Goal: Obtain resource: Obtain resource

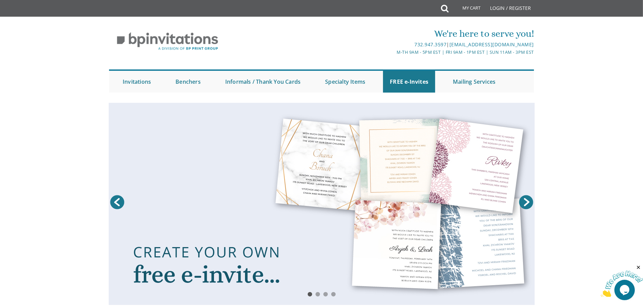
drag, startPoint x: 393, startPoint y: 174, endPoint x: 371, endPoint y: 176, distance: 22.2
click at [393, 174] on link at bounding box center [322, 204] width 426 height 202
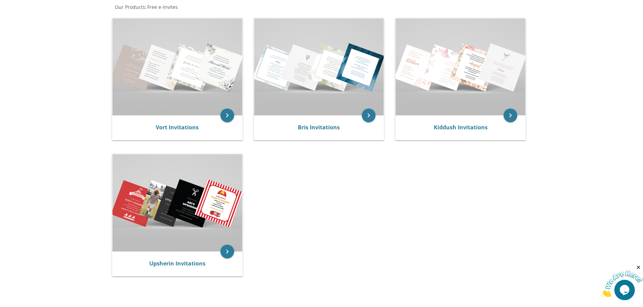
scroll to position [136, 0]
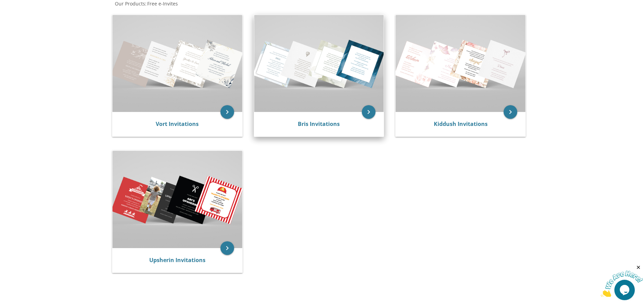
click at [335, 108] on img at bounding box center [319, 63] width 130 height 97
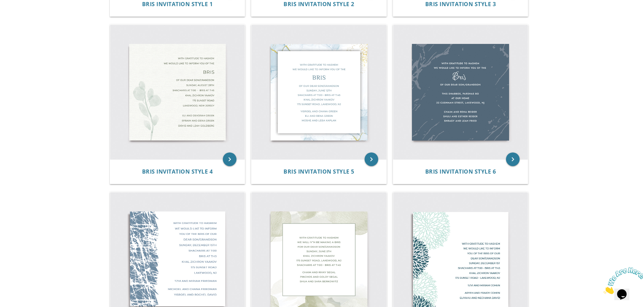
scroll to position [236, 0]
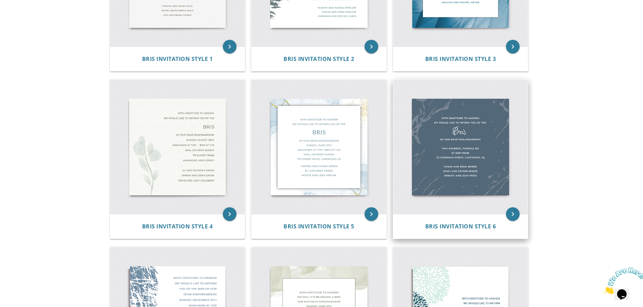
click at [477, 151] on img at bounding box center [460, 147] width 135 height 135
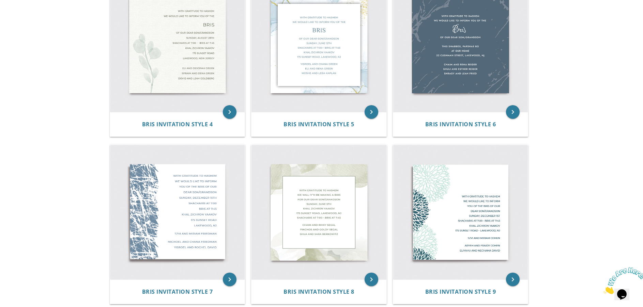
scroll to position [384, 0]
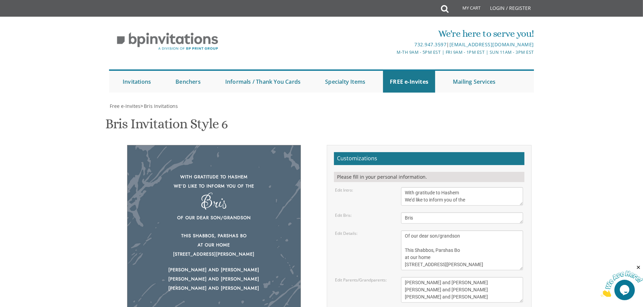
scroll to position [136, 0]
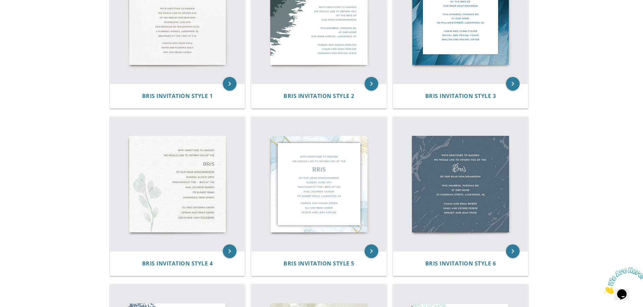
scroll to position [233, 0]
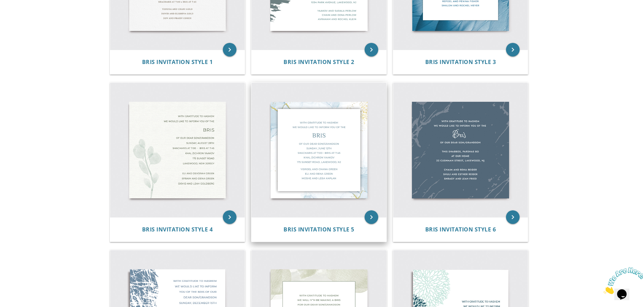
click at [324, 168] on img at bounding box center [318, 150] width 135 height 135
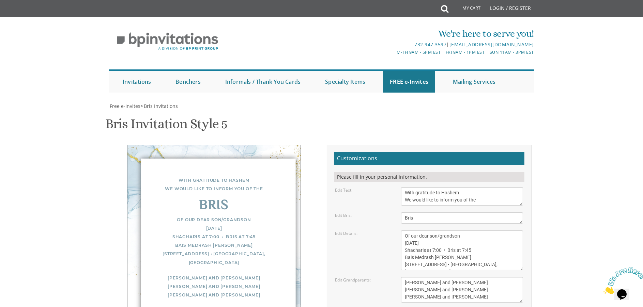
scroll to position [68, 0]
click at [455, 187] on textarea "With gratitude to Hashem We would like to inform you of the" at bounding box center [462, 196] width 122 height 18
type textarea "With gratitude to Hashem We would like to invite you of the"
click at [426, 213] on textarea "Bris" at bounding box center [462, 218] width 122 height 11
type textarea "BShalom Zachor"
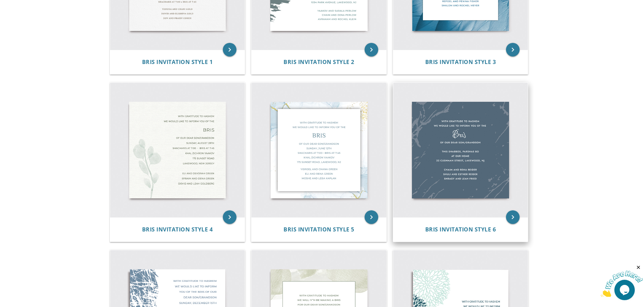
click at [479, 172] on img at bounding box center [460, 150] width 135 height 135
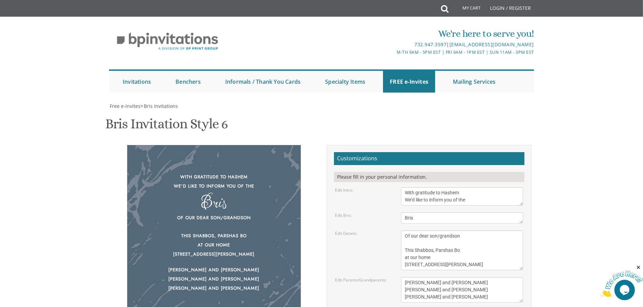
scroll to position [102, 0]
click at [444, 187] on textarea "With gratitude to Hashem We’d like to inform you of the" at bounding box center [462, 196] width 122 height 18
type textarea "With gratitude to Hashem We’d like to invite you of the"
click at [422, 213] on textarea "Bris" at bounding box center [462, 218] width 122 height 11
type textarea "B"
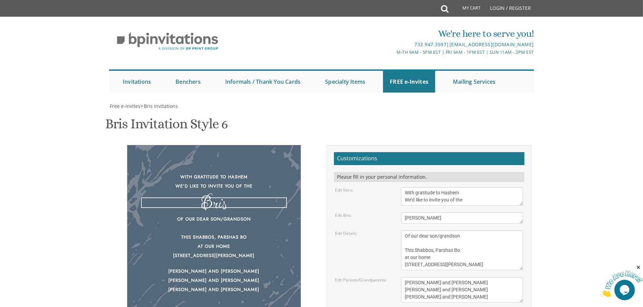
type textarea "[PERSON_NAME]"
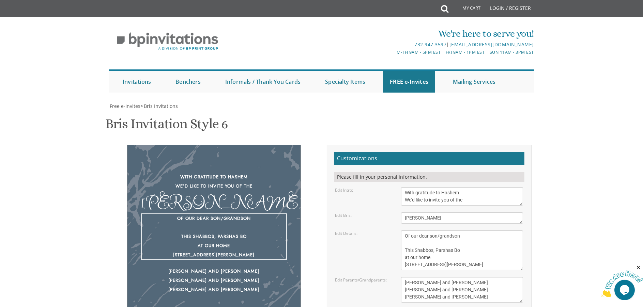
click at [458, 231] on textarea "Of our dear son/grandson This Shabbos, Parshas Bo at our home [STREET_ADDRESS][…" at bounding box center [462, 251] width 122 height 40
click at [443, 231] on textarea "Of our dear son/grandson This Shabbos, Parshas Bo at our home [STREET_ADDRESS][…" at bounding box center [462, 251] width 122 height 40
type textarea "Of our dear son/grandson This Shabbos, Parshas Ki [PERSON_NAME] at our home [ST…"
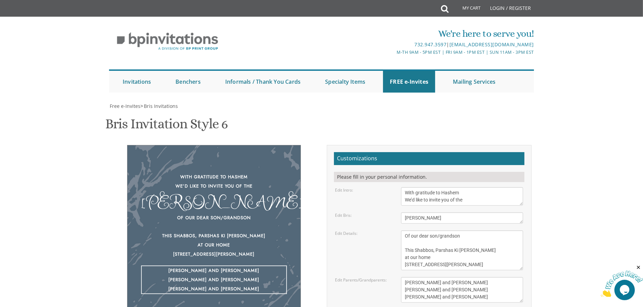
drag, startPoint x: 462, startPoint y: 160, endPoint x: 403, endPoint y: 145, distance: 61.0
click at [403, 277] on textarea "[PERSON_NAME] and [PERSON_NAME] [PERSON_NAME] and [PERSON_NAME] [PERSON_NAME] a…" at bounding box center [462, 290] width 122 height 26
click at [564, 193] on body "My Cart Total: View Cart Item(s) Submit My Cart Total: View Cart Item(s) Login …" at bounding box center [321, 278] width 643 height 556
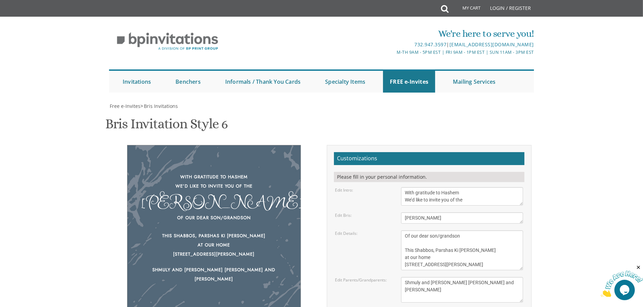
click at [403, 277] on textarea "[PERSON_NAME] and [PERSON_NAME] [PERSON_NAME] and [PERSON_NAME] [PERSON_NAME] a…" at bounding box center [462, 290] width 122 height 26
click at [406, 277] on textarea "[PERSON_NAME] and [PERSON_NAME] [PERSON_NAME] and [PERSON_NAME] [PERSON_NAME] a…" at bounding box center [462, 290] width 122 height 26
type textarea "Shmuly and [PERSON_NAME] [PERSON_NAME] and [PERSON_NAME]"
click at [590, 148] on body "My Cart Total: View Cart Item(s) Submit My Cart Total: View Cart Item(s) Login …" at bounding box center [321, 278] width 643 height 556
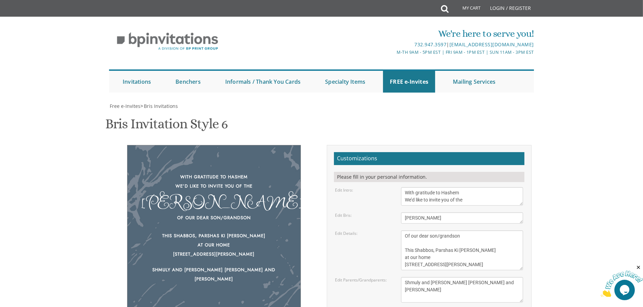
click at [581, 174] on body "My Cart Total: View Cart Item(s) Submit My Cart Total: View Cart Item(s) Login …" at bounding box center [321, 278] width 643 height 556
click at [434, 213] on textarea "Bris" at bounding box center [462, 218] width 122 height 11
click at [576, 147] on body "My Cart Total: View Cart Item(s) Submit My Cart Total: View Cart Item(s) Login …" at bounding box center [321, 278] width 643 height 556
click at [434, 213] on textarea "Bris" at bounding box center [462, 218] width 122 height 11
click at [587, 157] on body "My Cart Total: View Cart Item(s) Submit My Cart Total: View Cart Item(s) Login …" at bounding box center [321, 278] width 643 height 556
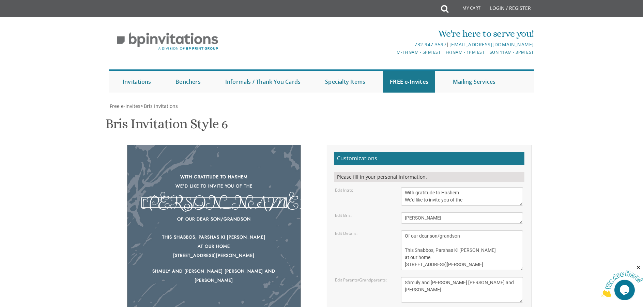
click at [433, 213] on textarea "Bris" at bounding box center [462, 218] width 122 height 11
type textarea "[PERSON_NAME]"
click at [563, 122] on body "My Cart Total: View Cart Item(s) Submit My Cart Total: View Cart Item(s) Login …" at bounding box center [321, 278] width 643 height 556
click at [456, 187] on textarea "With gratitude to Hashem We’d like to inform you of the" at bounding box center [462, 196] width 122 height 18
type textarea "With gratitude to Hashem We’d like to invite you to the"
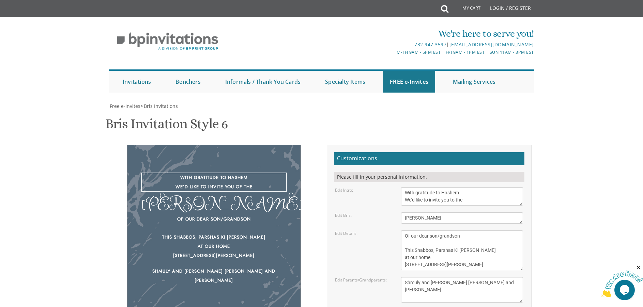
click at [574, 124] on body "My Cart Total: View Cart Item(s) Submit My Cart Total: View Cart Item(s) Login …" at bounding box center [321, 278] width 643 height 556
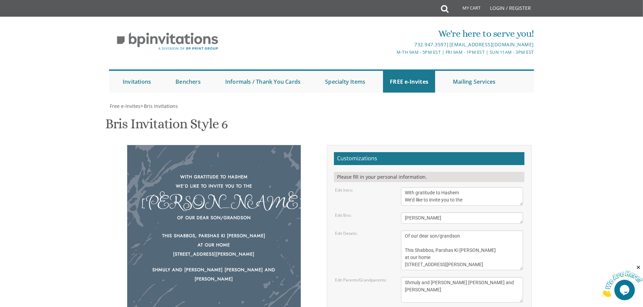
type input "[EMAIL_ADDRESS][DOMAIN_NAME]"
